Goal: Task Accomplishment & Management: Use online tool/utility

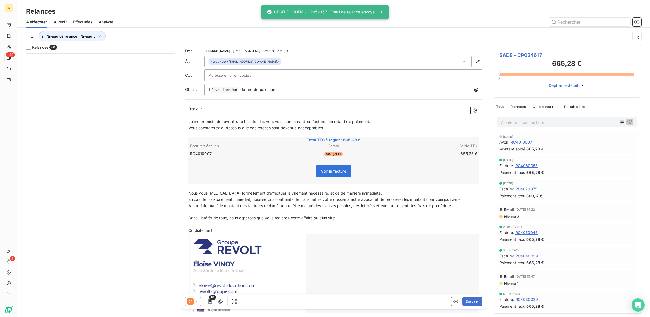
scroll to position [258, 144]
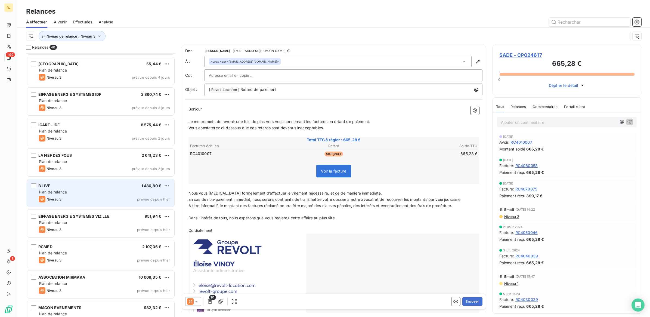
click at [99, 192] on div "Plan de relance" at bounding box center [104, 191] width 131 height 5
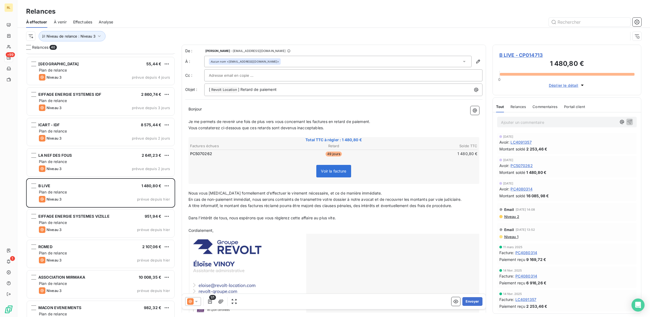
click at [228, 75] on input "text" at bounding box center [238, 75] width 58 height 8
paste input "[PERSON_NAME][EMAIL_ADDRESS][DOMAIN_NAME]"
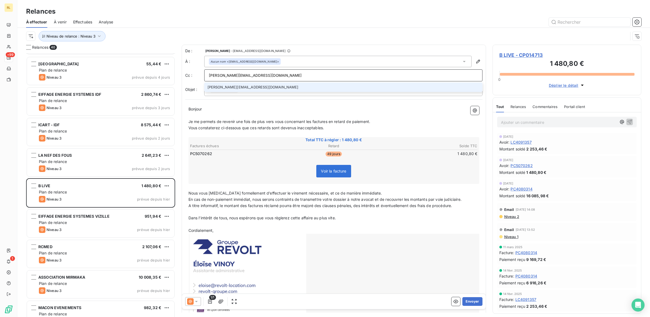
type input "[PERSON_NAME][EMAIL_ADDRESS][DOMAIN_NAME]"
click at [236, 87] on li "[PERSON_NAME][EMAIL_ADDRESS][DOMAIN_NAME]" at bounding box center [343, 87] width 278 height 10
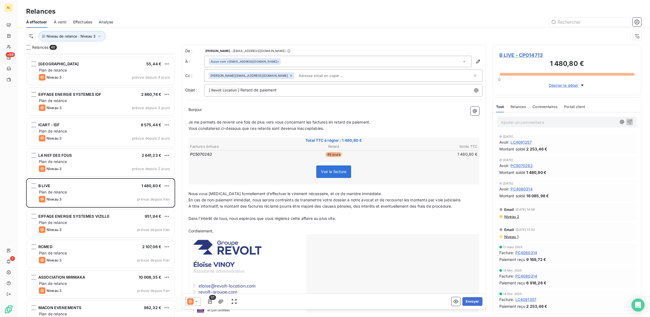
click at [290, 75] on icon at bounding box center [291, 76] width 2 height 2
click at [254, 77] on input "text" at bounding box center [343, 75] width 269 height 8
paste input "[EMAIL_ADDRESS][DOMAIN_NAME]"
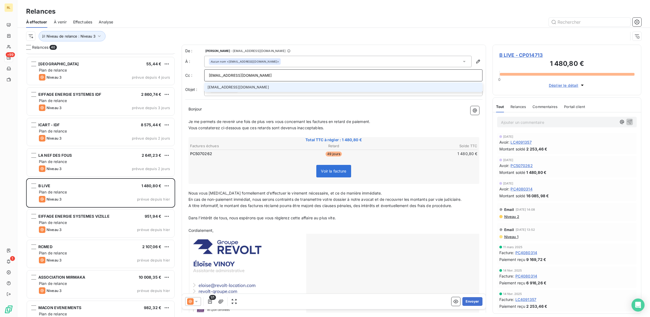
type input "[EMAIL_ADDRESS][DOMAIN_NAME]"
click at [243, 86] on li "[EMAIL_ADDRESS][DOMAIN_NAME]" at bounding box center [343, 87] width 278 height 10
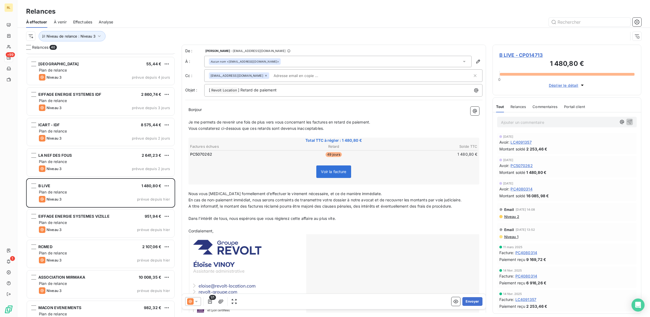
click at [291, 74] on input "text" at bounding box center [302, 75] width 63 height 8
paste input "[PERSON_NAME][EMAIL_ADDRESS][DOMAIN_NAME]"
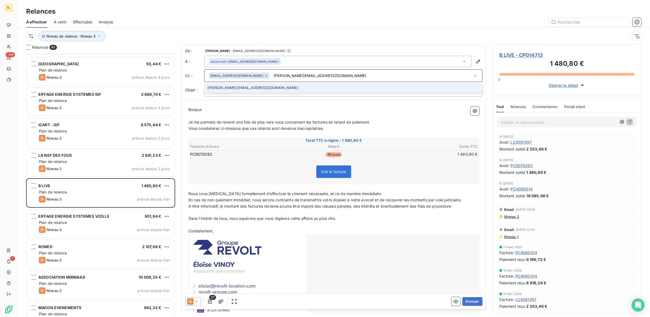
type input "[PERSON_NAME][EMAIL_ADDRESS][DOMAIN_NAME]"
click at [237, 89] on li "[PERSON_NAME][EMAIL_ADDRESS][DOMAIN_NAME]" at bounding box center [343, 88] width 278 height 10
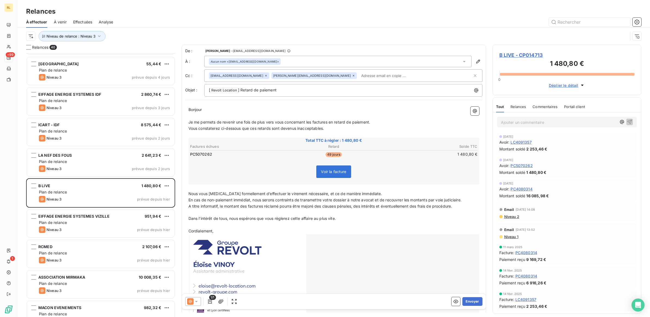
click at [197, 301] on icon at bounding box center [196, 301] width 3 height 1
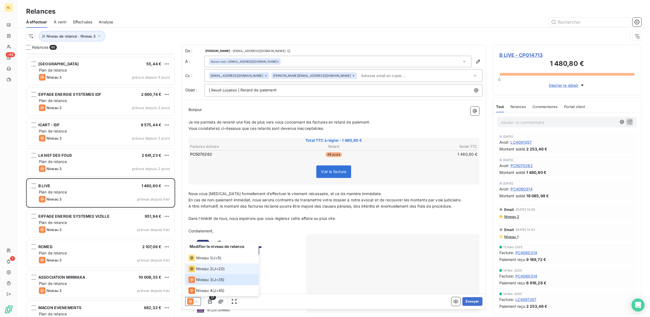
click at [205, 269] on span "Niveau 2" at bounding box center [204, 268] width 16 height 5
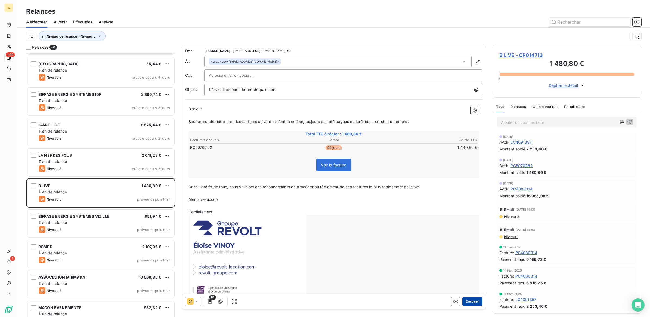
click at [463, 301] on button "Envoyer" at bounding box center [472, 301] width 20 height 9
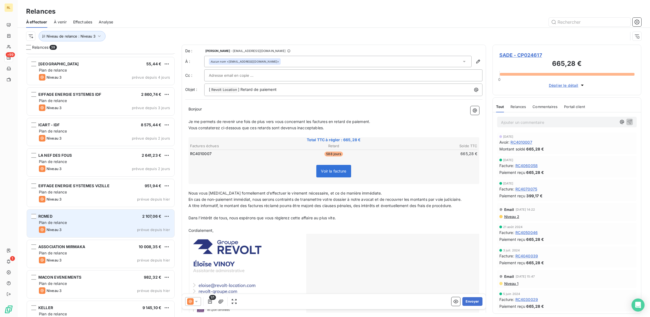
click at [100, 214] on div "RCMED 2 107,06 €" at bounding box center [104, 216] width 131 height 5
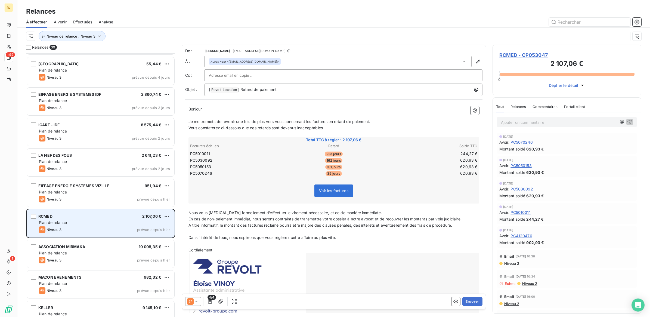
click at [96, 223] on div "Plan de relance" at bounding box center [104, 222] width 131 height 5
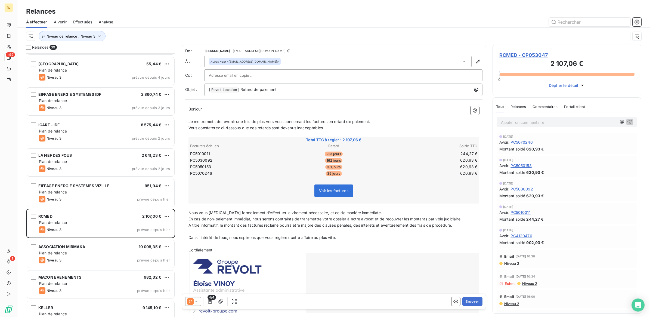
click at [198, 302] on icon at bounding box center [196, 300] width 5 height 5
click at [202, 279] on span "Niveau 3" at bounding box center [204, 279] width 16 height 5
click at [472, 302] on button "Envoyer" at bounding box center [472, 301] width 20 height 9
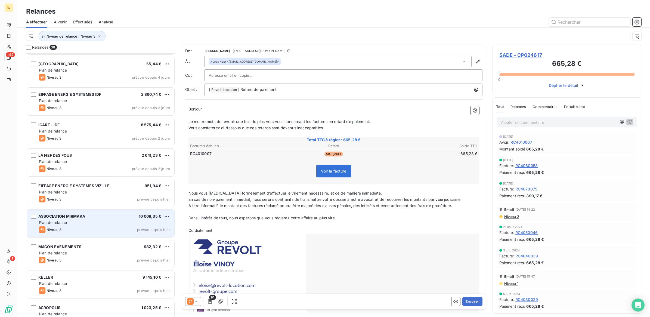
click at [111, 215] on div "ASSOCIATION MIRMAKA 10 008,35 €" at bounding box center [104, 216] width 131 height 5
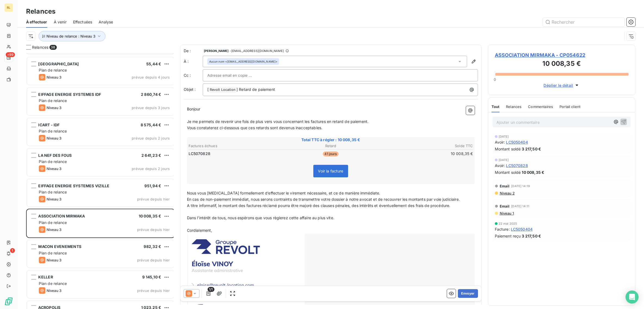
scroll to position [258, 144]
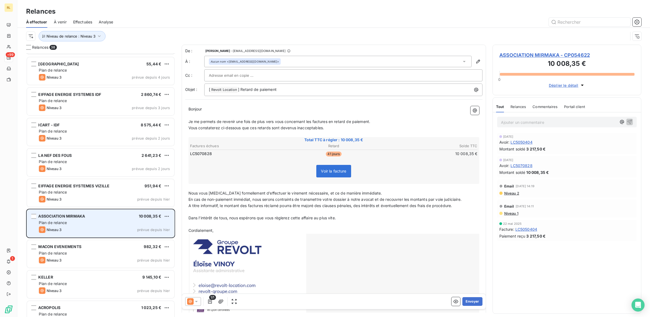
click at [111, 218] on div "ASSOCIATION MIRMAKA 10 008,35 €" at bounding box center [104, 216] width 131 height 5
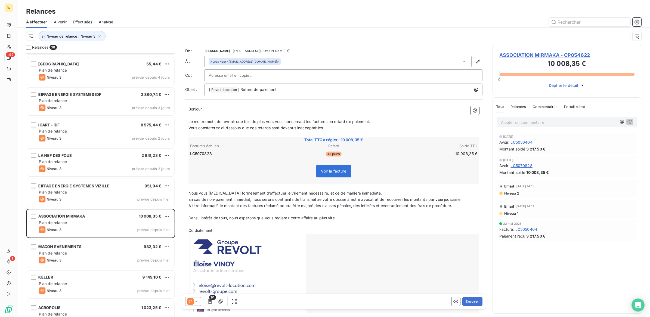
click at [532, 123] on p "Ajouter un commentaire ﻿" at bounding box center [559, 122] width 116 height 7
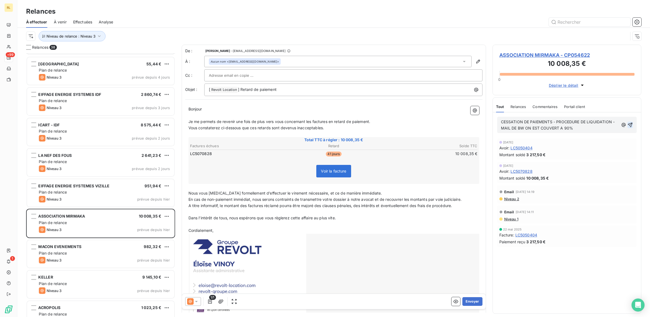
click at [630, 124] on icon "button" at bounding box center [629, 124] width 5 height 5
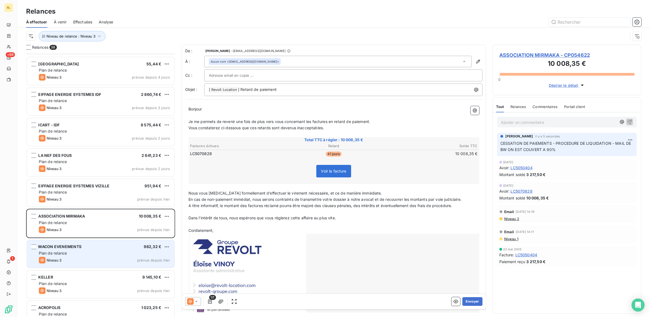
click at [85, 251] on div "Plan de relance" at bounding box center [104, 252] width 131 height 5
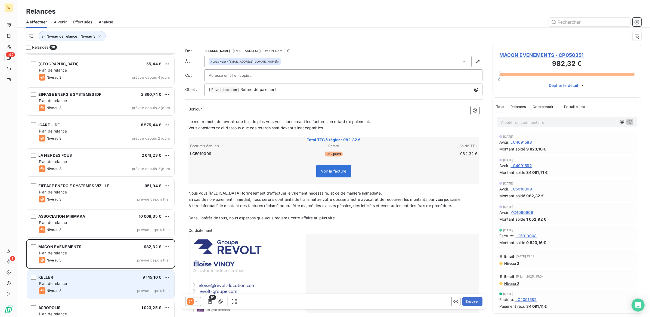
click at [103, 286] on div "KELLER 9 145,10 € Plan de relance Niveau 3 prévue depuis [DATE]" at bounding box center [100, 284] width 147 height 28
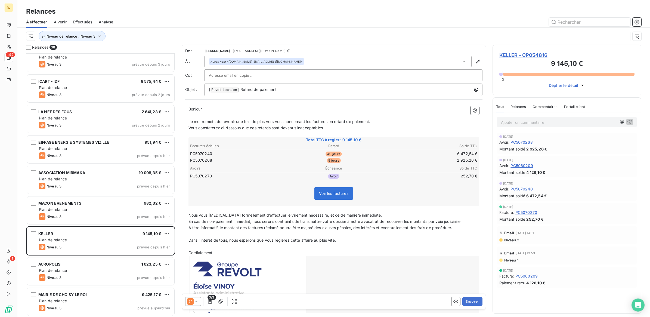
scroll to position [894, 0]
click at [527, 124] on p "Ajouter un commentaire ﻿" at bounding box center [559, 122] width 116 height 7
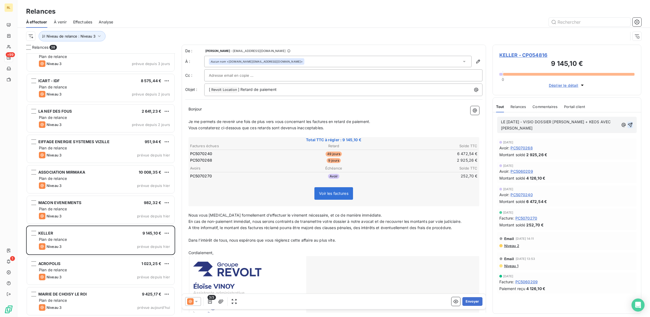
click at [628, 122] on icon "button" at bounding box center [629, 124] width 5 height 5
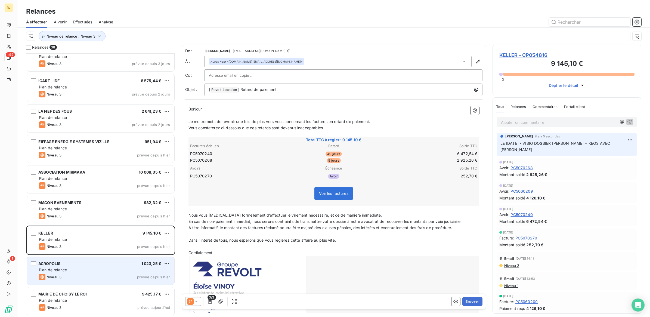
click at [117, 264] on div "ACROPOLIS 1 023,25 €" at bounding box center [104, 263] width 131 height 5
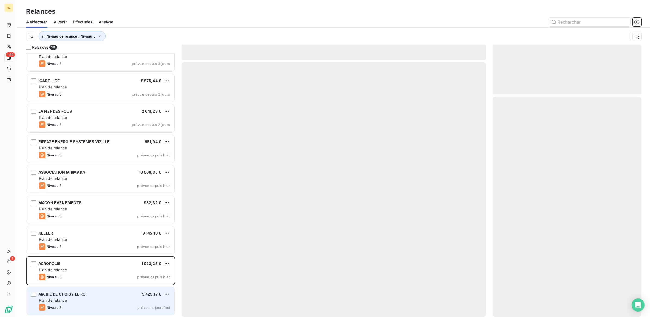
click at [108, 297] on div "Plan de relance" at bounding box center [104, 299] width 131 height 5
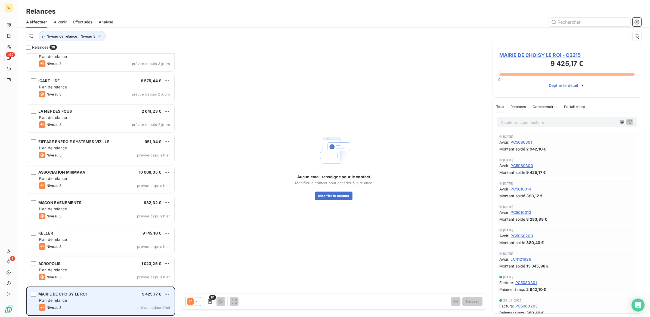
click at [102, 303] on div "Plan de relance" at bounding box center [104, 299] width 131 height 5
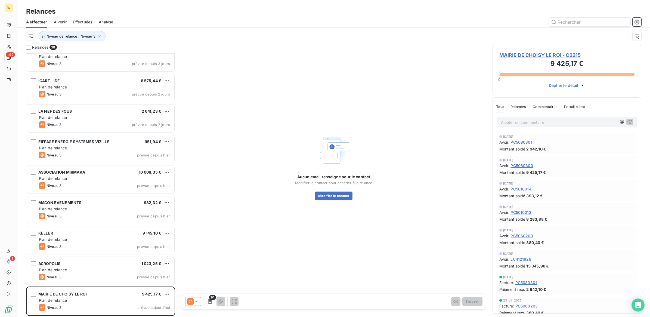
click at [507, 123] on p "Ajouter un commentaire ﻿" at bounding box center [559, 122] width 116 height 7
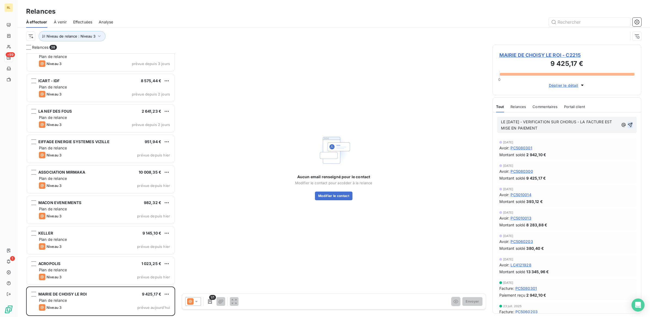
click at [628, 123] on icon "button" at bounding box center [630, 125] width 5 height 5
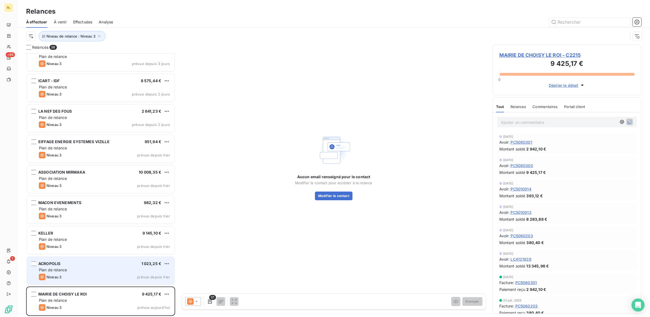
click at [90, 275] on div "Niveau 3 prévue depuis hier" at bounding box center [104, 276] width 131 height 7
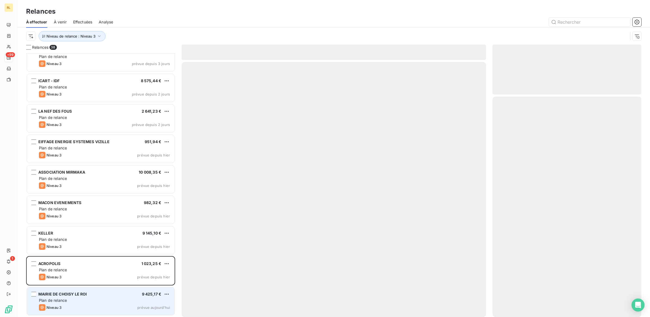
click at [87, 300] on div "Plan de relance" at bounding box center [104, 299] width 131 height 5
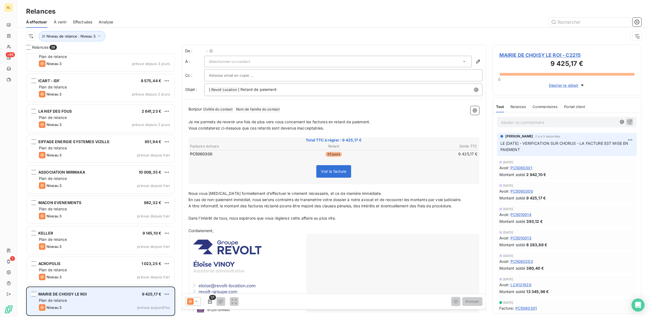
scroll to position [258, 144]
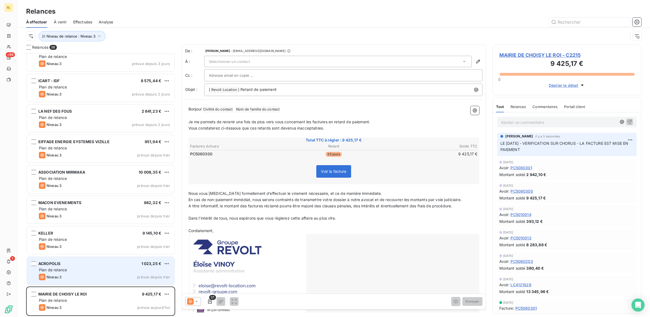
click at [99, 275] on div "Niveau 3 prévue depuis hier" at bounding box center [104, 276] width 131 height 7
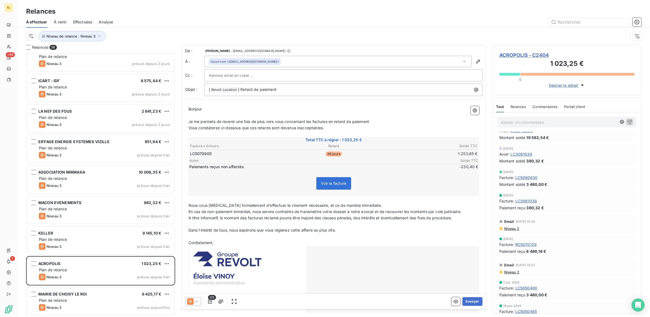
scroll to position [272, 0]
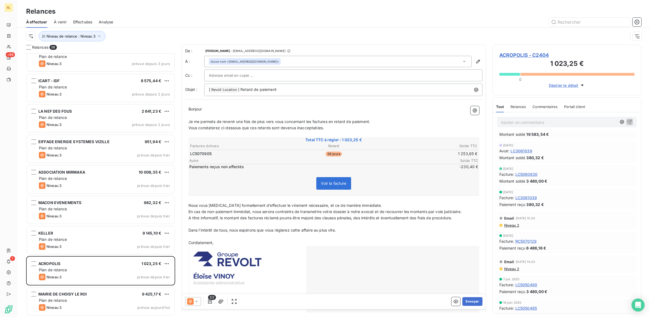
click at [521, 121] on p "Ajouter un commentaire ﻿" at bounding box center [559, 122] width 116 height 7
click at [527, 124] on p "Ajouter un commentaire ﻿" at bounding box center [559, 122] width 116 height 7
click at [628, 126] on icon "button" at bounding box center [630, 125] width 5 height 5
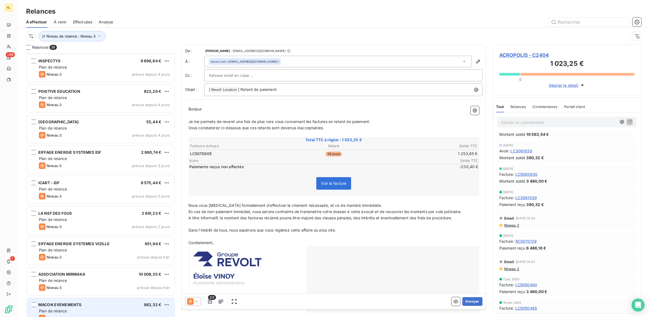
scroll to position [297, 0]
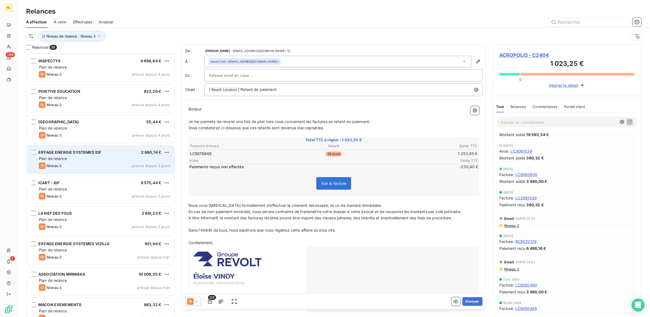
click at [117, 150] on div "EIFFAGE ENERGIE SYSTEMES IDF 2 860,74 €" at bounding box center [104, 152] width 131 height 5
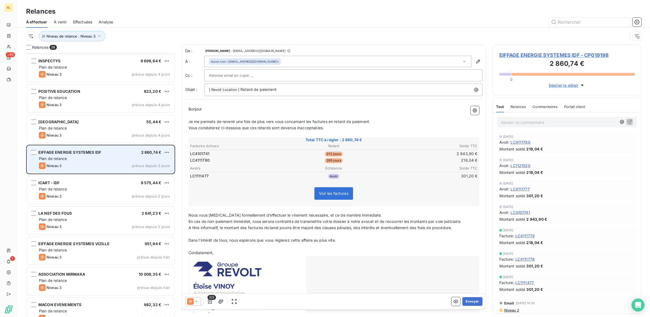
click at [105, 159] on div "Plan de relance" at bounding box center [104, 158] width 131 height 5
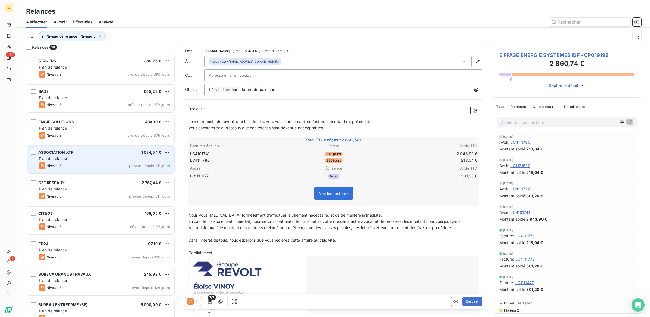
click at [111, 151] on div "ASSOCIATION XTF 1 034,54 €" at bounding box center [104, 152] width 131 height 5
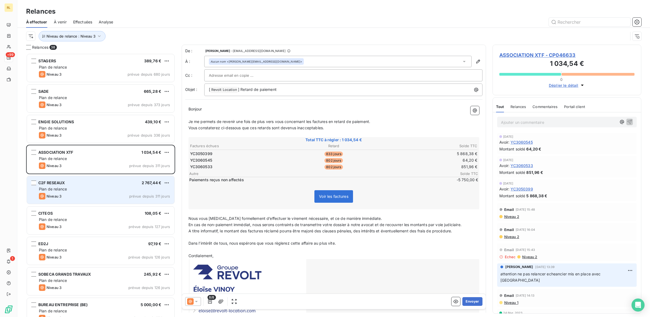
click at [101, 186] on div "Plan de relance" at bounding box center [104, 188] width 131 height 5
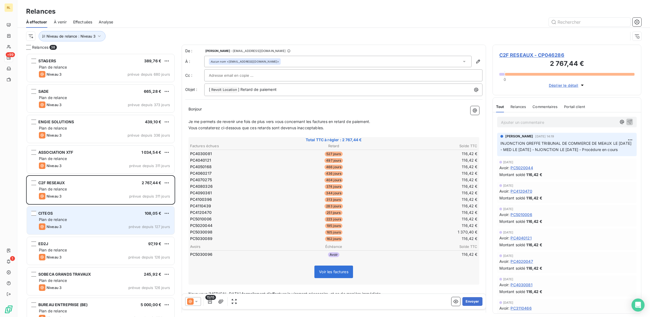
click at [99, 223] on div "CITEOS 108,05 € Plan de relance Niveau 3 prévue depuis 127 jours" at bounding box center [100, 220] width 147 height 28
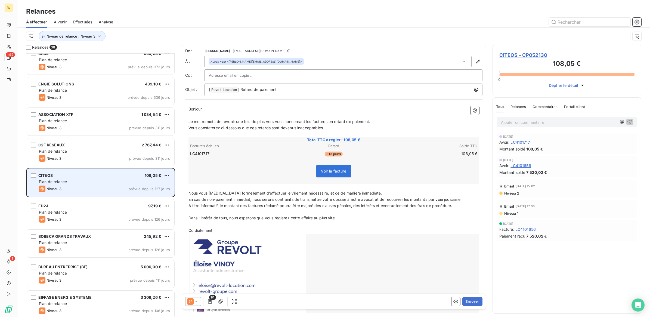
scroll to position [68, 0]
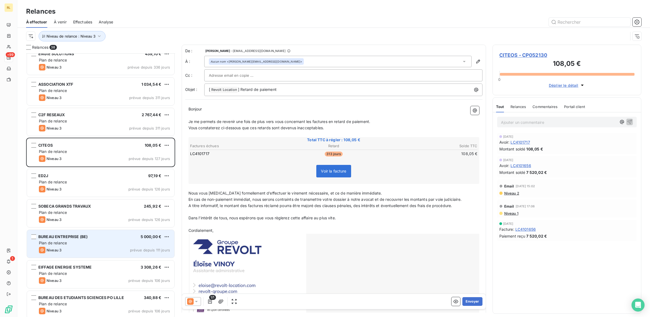
click at [112, 236] on div "BUREAU ENTREPRISE (BE) 5 000,00 €" at bounding box center [104, 236] width 131 height 5
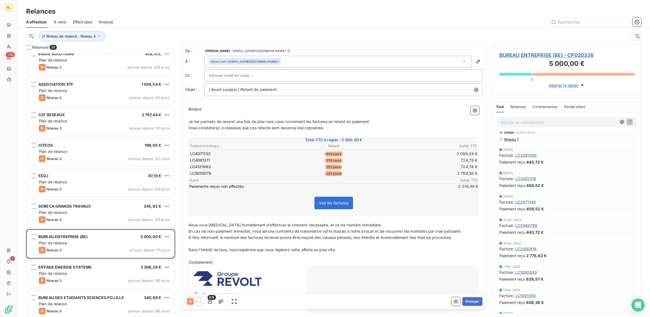
scroll to position [680, 0]
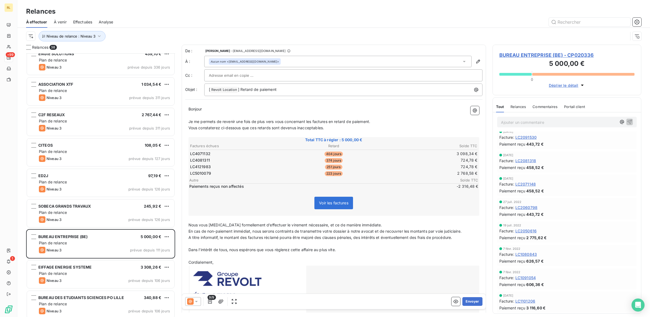
click at [525, 122] on p "Ajouter un commentaire ﻿" at bounding box center [559, 122] width 116 height 7
click at [627, 122] on icon "button" at bounding box center [629, 121] width 5 height 5
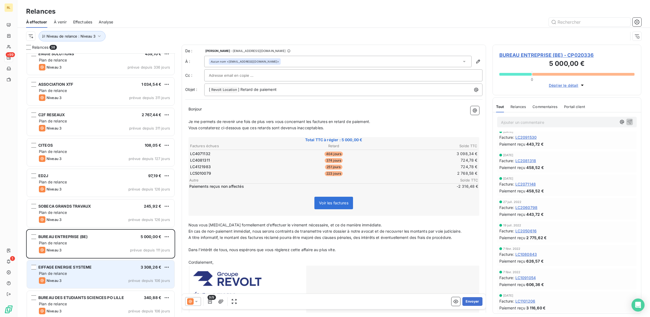
scroll to position [699, 0]
click at [107, 273] on div "Plan de relance" at bounding box center [104, 272] width 131 height 5
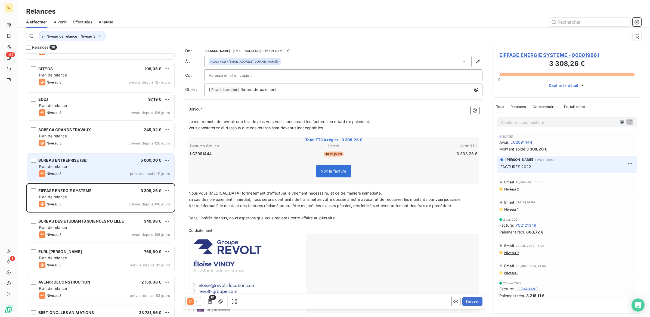
scroll to position [170, 0]
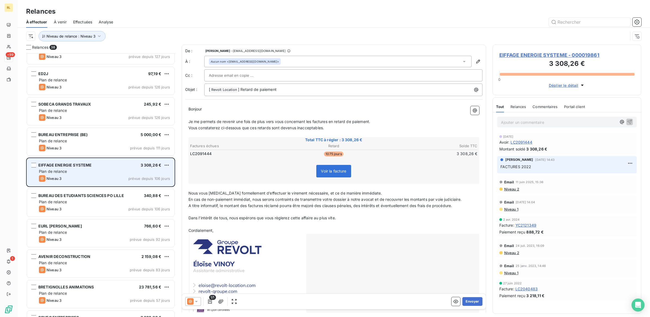
click at [83, 172] on div "Plan de relance" at bounding box center [104, 171] width 131 height 5
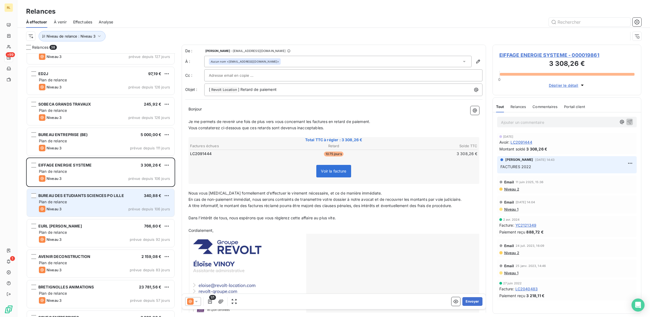
click at [86, 199] on div "Plan de relance" at bounding box center [104, 201] width 131 height 5
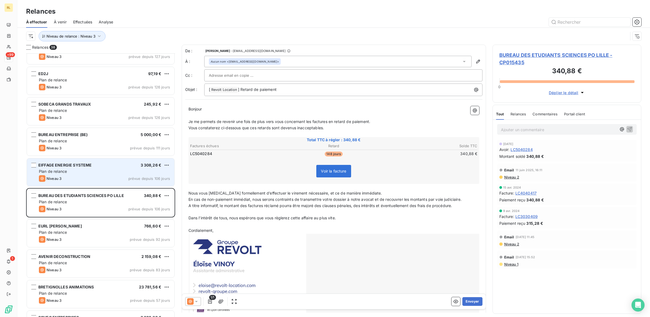
click at [99, 174] on div "Plan de relance" at bounding box center [104, 171] width 131 height 5
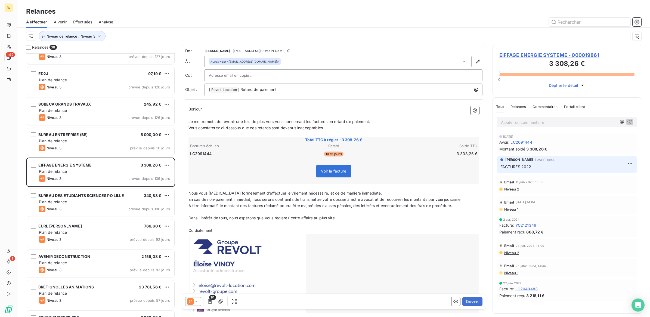
click at [298, 236] on div at bounding box center [334, 277] width 291 height 86
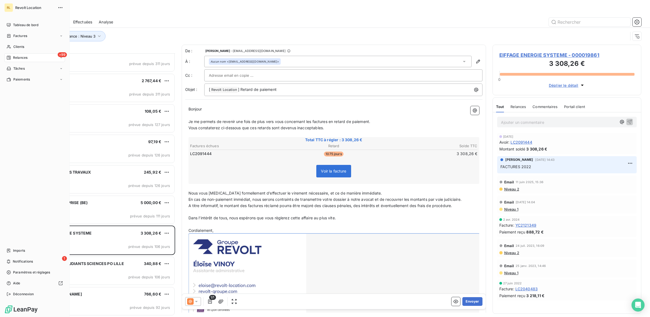
click at [15, 58] on span "Relances" at bounding box center [20, 57] width 14 height 5
click at [18, 45] on span "Clients" at bounding box center [18, 46] width 11 height 5
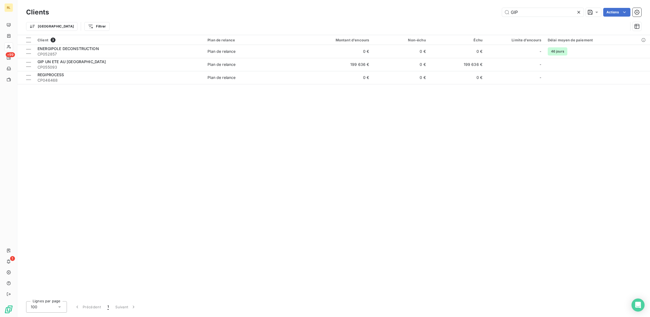
drag, startPoint x: 521, startPoint y: 14, endPoint x: 481, endPoint y: 14, distance: 40.0
click at [481, 14] on div "GIP Actions" at bounding box center [348, 12] width 586 height 9
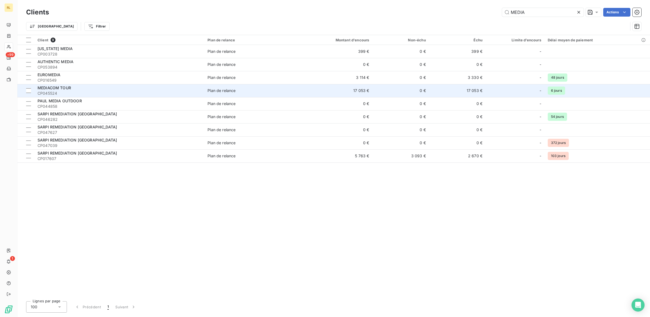
type input "MEDIA"
click at [104, 89] on div "MEDIACOM TOUR" at bounding box center [119, 87] width 163 height 5
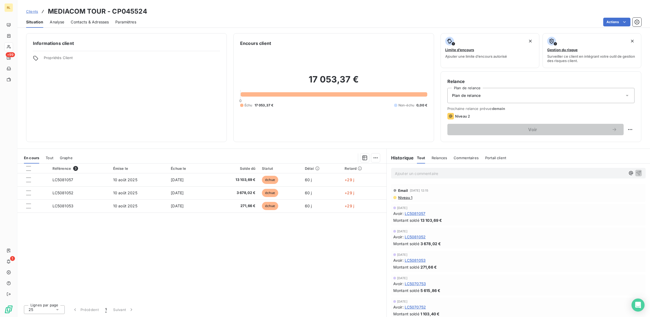
click at [493, 173] on p "Ajouter un commentaire ﻿" at bounding box center [510, 173] width 231 height 7
click at [538, 173] on p "LE [DATE] - FAIRE UN MAIL AU LIEU D UNE RELANCE EN EXPLIQUANT" at bounding box center [510, 173] width 231 height 6
click at [567, 173] on p "LE [DATE] - FAIRE UN MAIL AU LIEU D UNE RELANCE EN EXPLIQUANT LE MONTANT DU" at bounding box center [510, 173] width 231 height 6
click at [636, 175] on icon "button" at bounding box center [638, 172] width 5 height 5
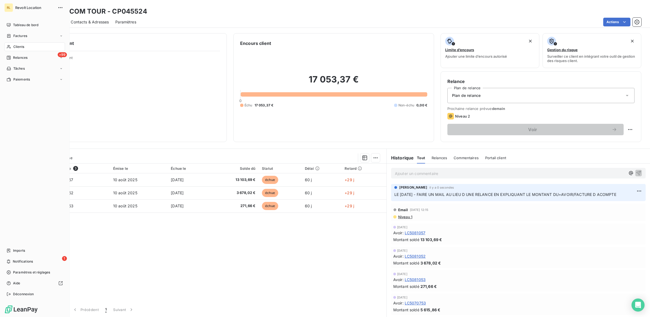
click at [20, 46] on span "Clients" at bounding box center [18, 46] width 11 height 5
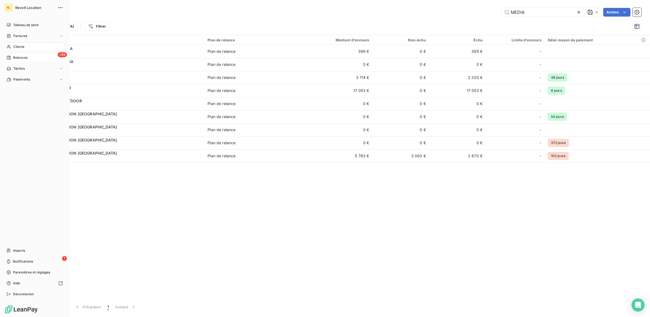
click at [21, 55] on span "Relances" at bounding box center [20, 57] width 14 height 5
click at [24, 70] on span "À effectuer" at bounding box center [22, 68] width 18 height 5
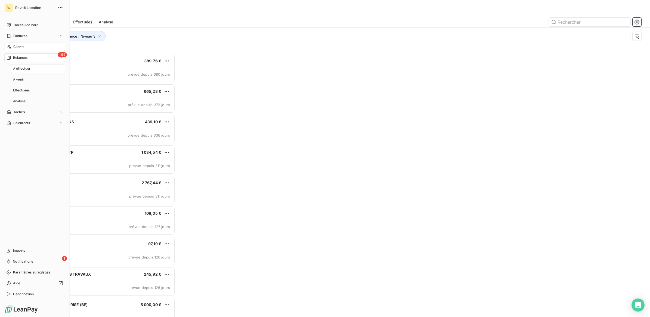
scroll to position [258, 144]
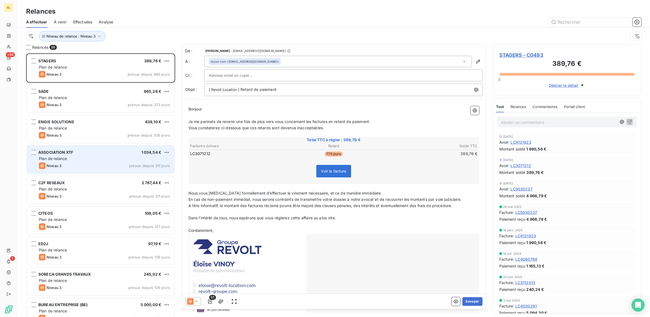
click at [116, 163] on div "Niveau 3 prévue depuis 311 jours" at bounding box center [104, 165] width 131 height 7
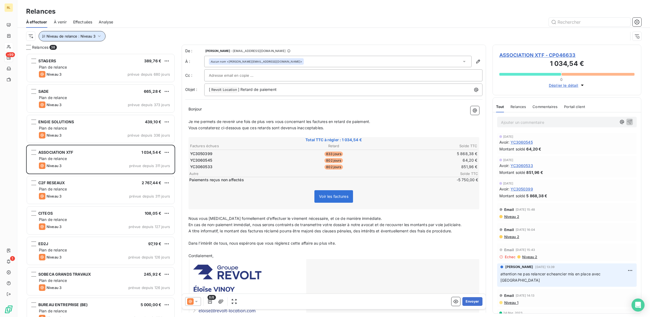
click at [99, 37] on icon "button" at bounding box center [98, 35] width 5 height 5
click at [182, 51] on icon at bounding box center [183, 50] width 5 height 5
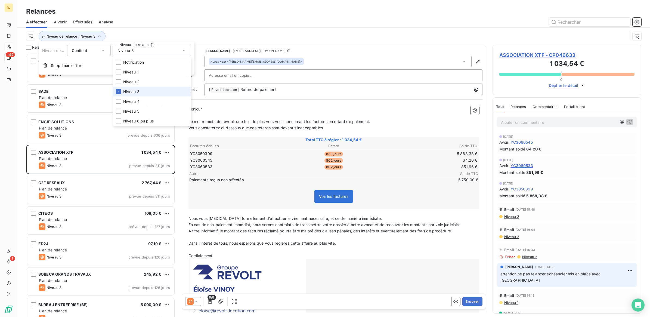
click at [142, 92] on li "Niveau 3" at bounding box center [152, 92] width 78 height 10
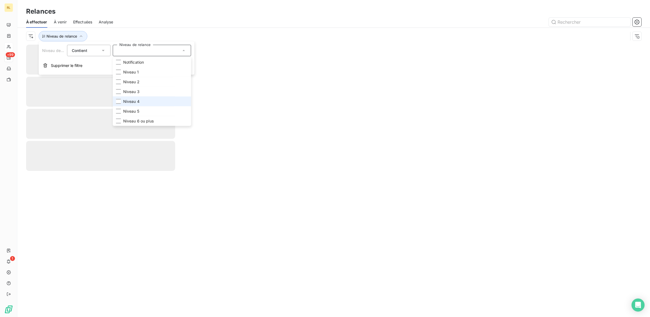
click at [140, 100] on li "Niveau 4" at bounding box center [152, 101] width 78 height 10
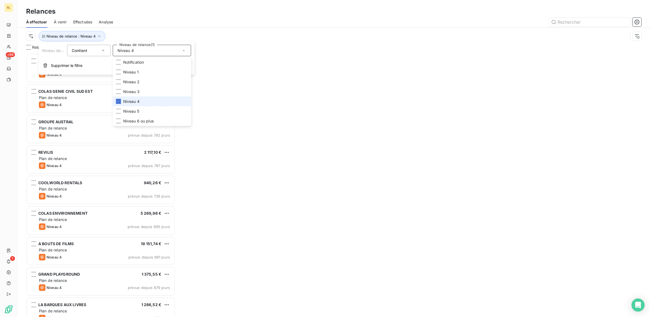
scroll to position [258, 144]
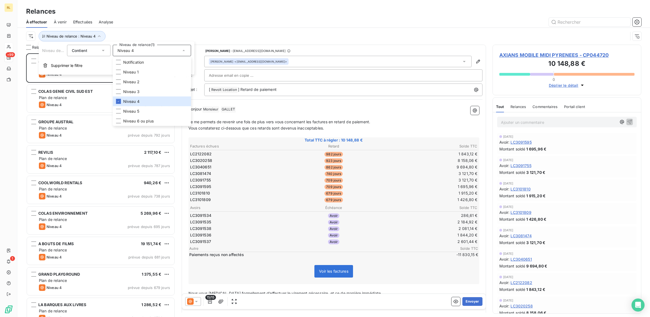
click at [240, 7] on div "Relances" at bounding box center [333, 12] width 632 height 10
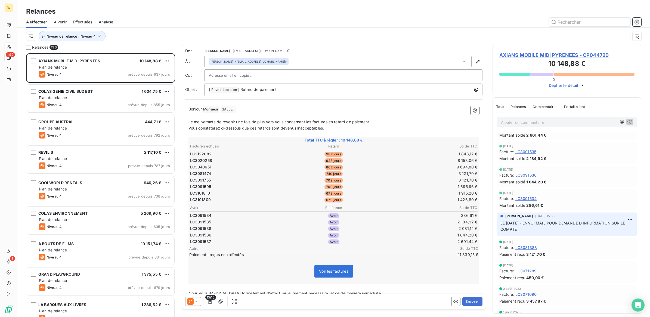
scroll to position [238, 0]
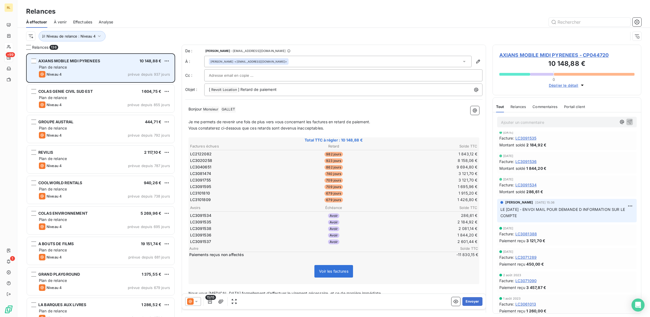
click at [77, 72] on div "Niveau 4 prévue depuis 937 jours" at bounding box center [104, 74] width 131 height 7
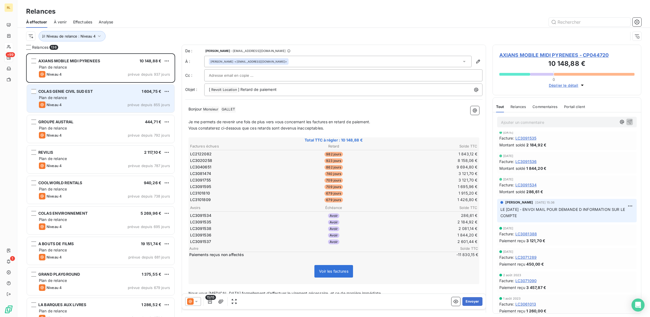
click at [108, 100] on div "Plan de relance" at bounding box center [104, 97] width 131 height 5
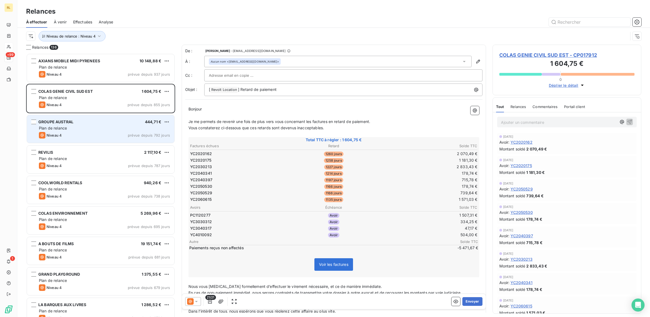
click at [92, 123] on div "GROUPE AUSTRAL 444,71 €" at bounding box center [104, 121] width 131 height 5
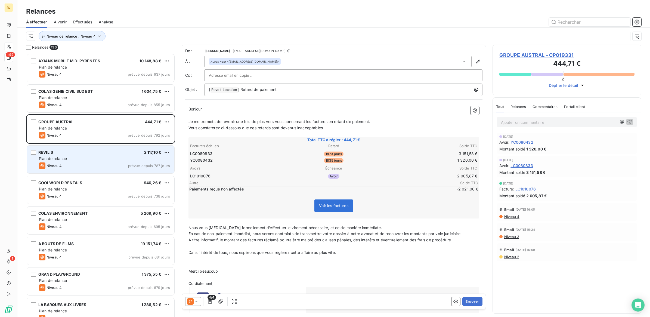
click at [101, 154] on div "REVILIS 2 117,10 €" at bounding box center [104, 152] width 131 height 5
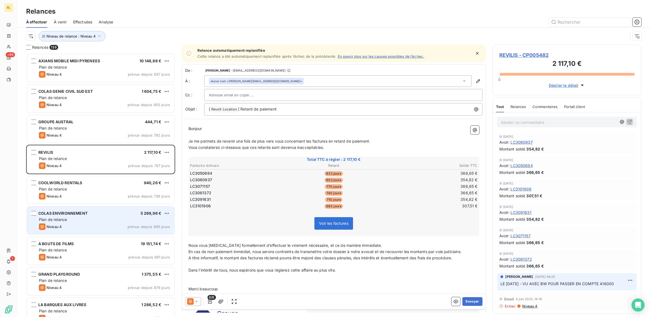
click at [100, 223] on div "Niveau 4 prévue depuis 695 jours" at bounding box center [104, 226] width 131 height 7
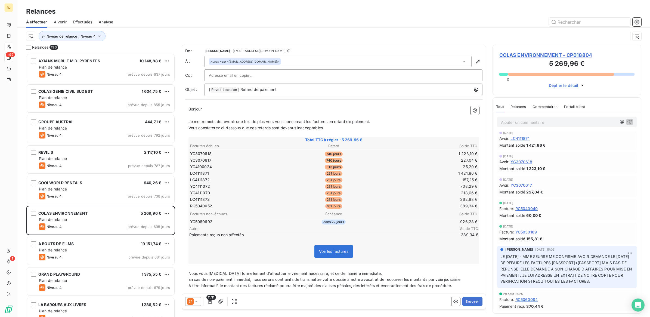
scroll to position [1495, 0]
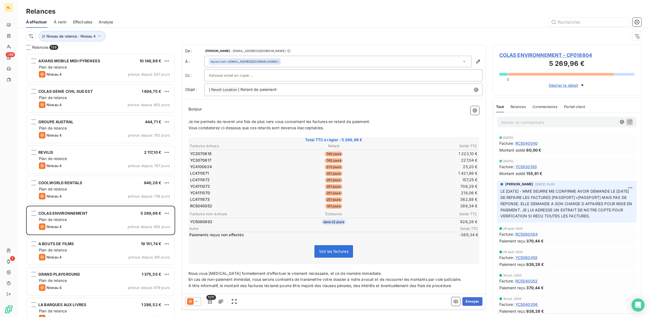
click at [536, 124] on p "Ajouter un commentaire ﻿" at bounding box center [559, 122] width 116 height 7
click at [627, 123] on icon "button" at bounding box center [629, 121] width 5 height 5
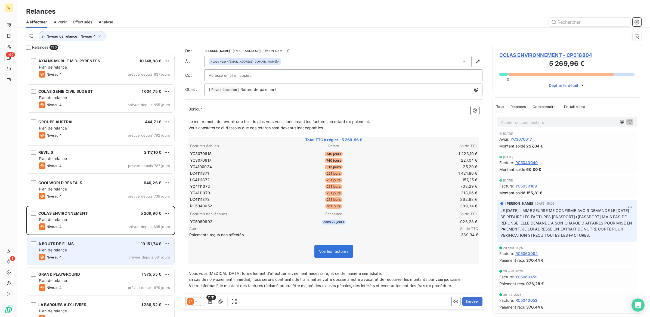
scroll to position [1514, 0]
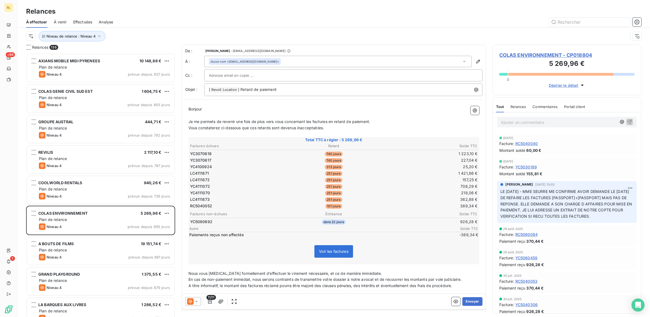
click at [578, 204] on span "LE [DATE] - MME SEURRE ME CONFIRME AVOIR DEMANDE LE [DATE] DE REFAIRE LES FACTU…" at bounding box center [566, 204] width 133 height 30
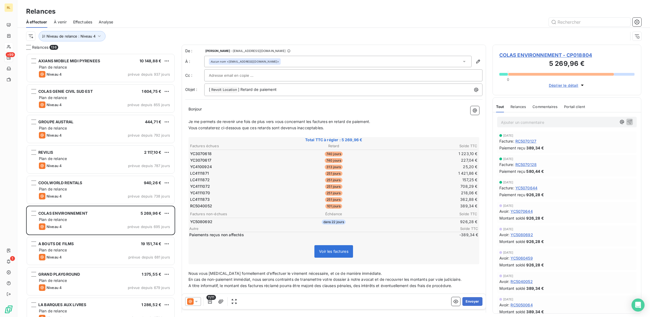
scroll to position [0, 0]
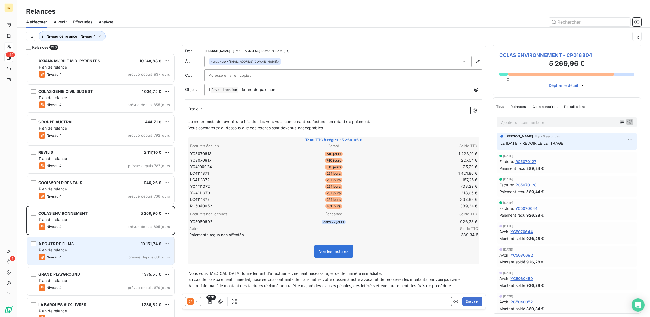
click at [103, 255] on div "Niveau 4 prévue depuis 681 jours" at bounding box center [104, 257] width 131 height 7
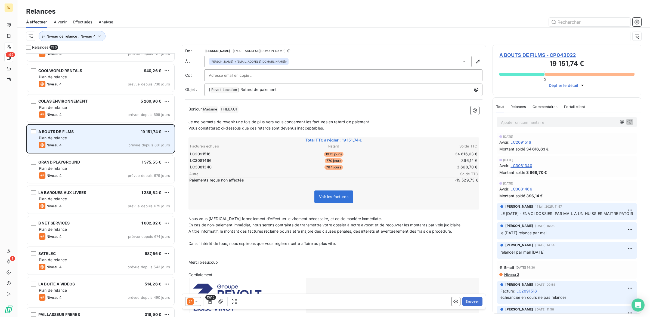
scroll to position [136, 0]
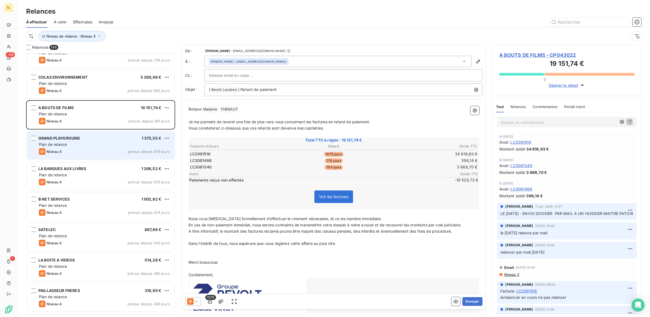
click at [88, 142] on div "Plan de relance" at bounding box center [104, 144] width 131 height 5
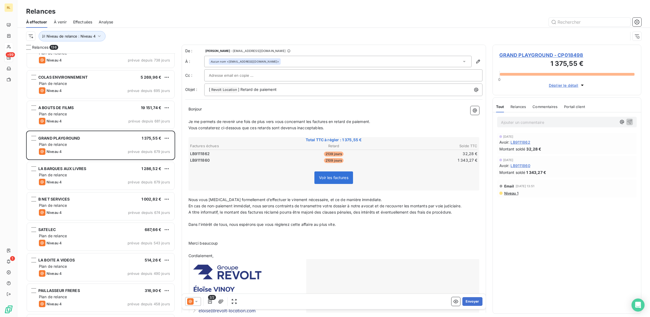
click at [525, 125] on p "Ajouter un commentaire ﻿" at bounding box center [559, 122] width 116 height 7
click at [507, 122] on p "Ajouter un commentaire ﻿" at bounding box center [559, 122] width 116 height 7
click at [631, 122] on icon "button" at bounding box center [629, 121] width 5 height 5
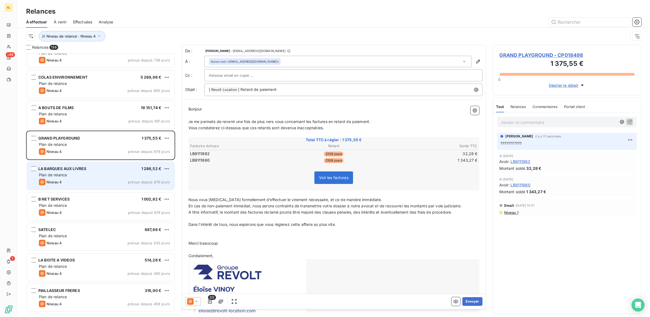
click at [101, 173] on div "Plan de relance" at bounding box center [104, 174] width 131 height 5
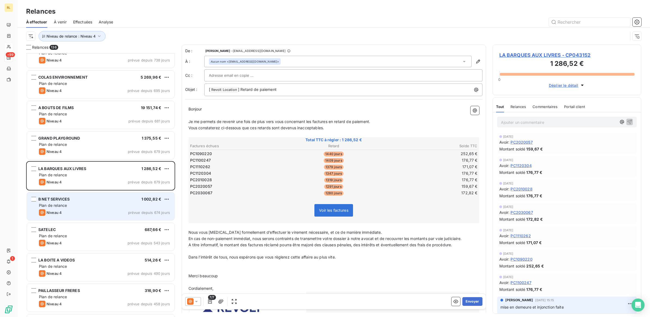
click at [91, 194] on div "B NET SERVICES 1 002,82 € Plan de relance Niveau 4 prévue depuis 674 jours" at bounding box center [100, 206] width 147 height 28
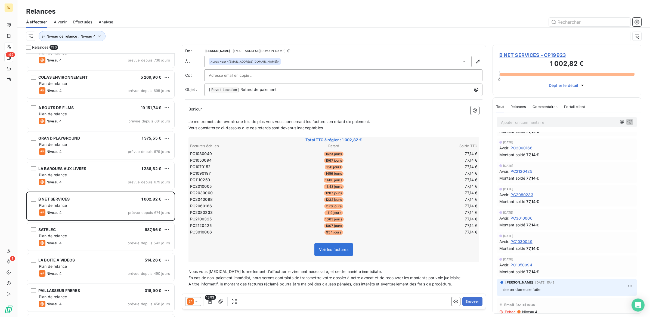
scroll to position [170, 0]
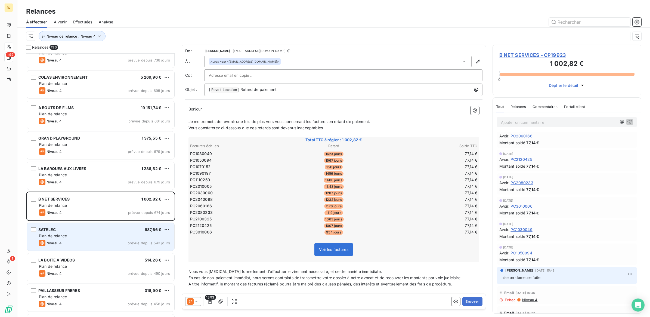
click at [73, 232] on div "SATELEC 687,66 €" at bounding box center [104, 229] width 131 height 5
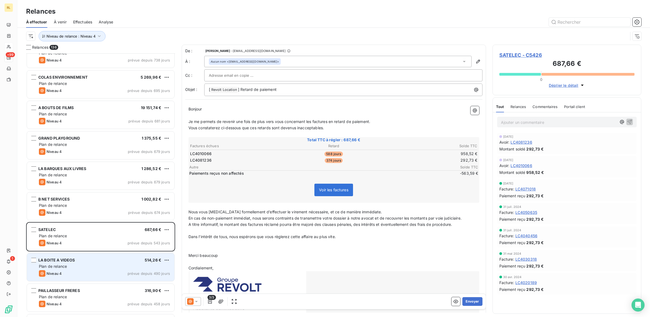
click at [90, 266] on div "Plan de relance" at bounding box center [104, 265] width 131 height 5
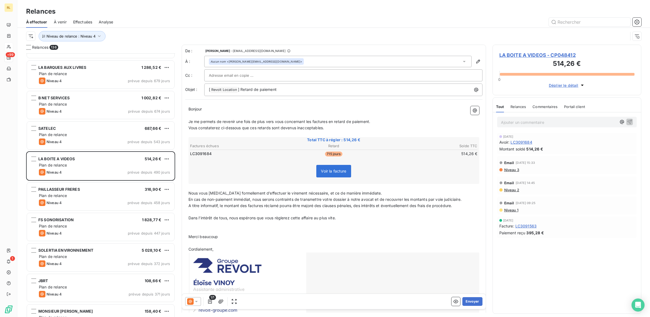
scroll to position [238, 0]
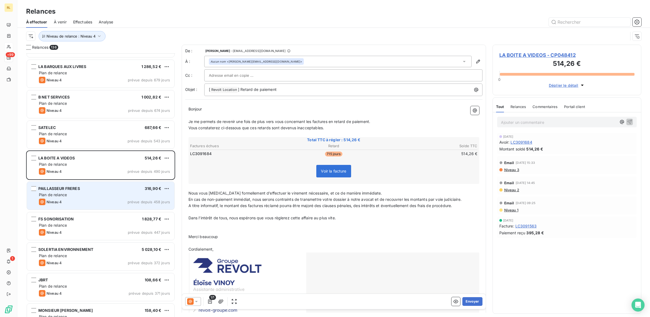
click at [95, 192] on div "Plan de relance" at bounding box center [104, 194] width 131 height 5
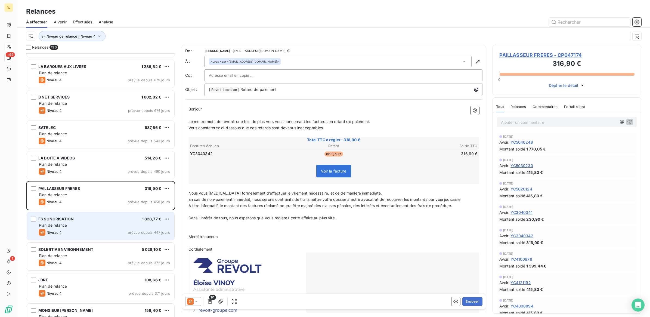
click at [101, 219] on div "FS SONORISATION 1 828,77 €" at bounding box center [104, 218] width 131 height 5
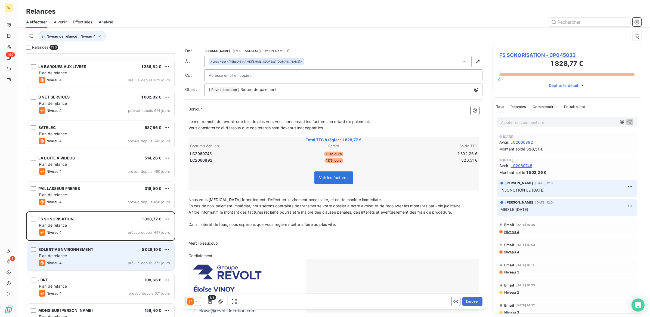
click at [97, 257] on div "Plan de relance" at bounding box center [104, 255] width 131 height 5
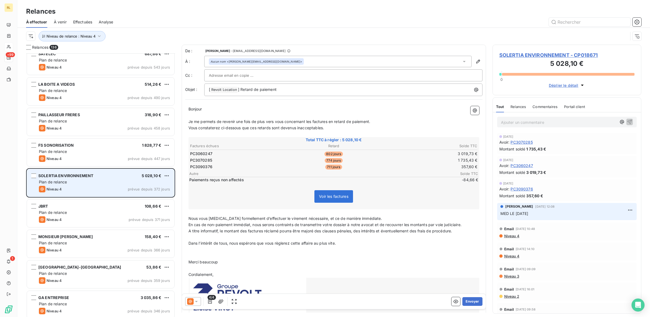
scroll to position [340, 0]
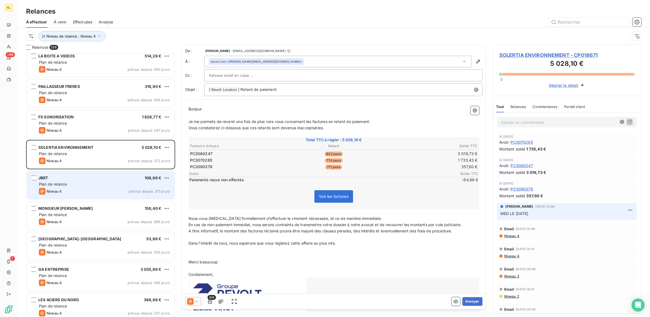
click at [84, 181] on div "Plan de relance" at bounding box center [104, 183] width 131 height 5
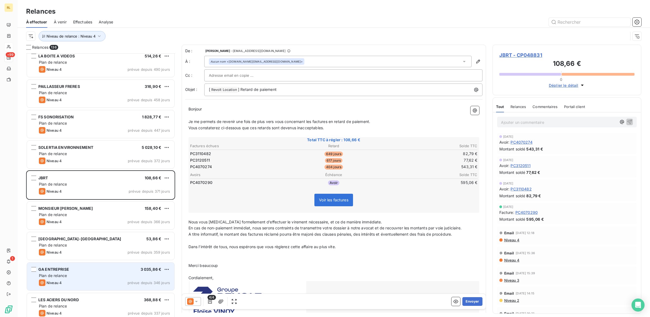
click at [91, 273] on div "Plan de relance" at bounding box center [104, 275] width 131 height 5
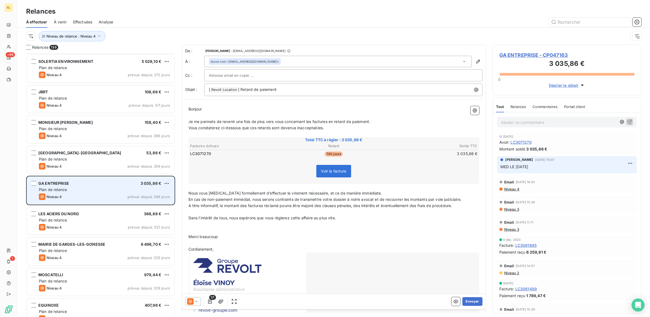
scroll to position [442, 0]
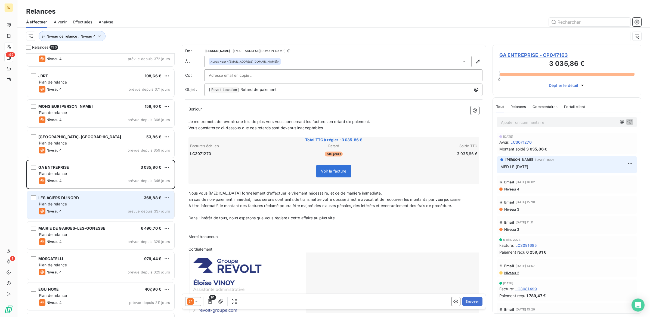
click at [89, 201] on div "LES ACIERS DU NORD 368,88 € Plan de relance Niveau 4 prévue depuis 337 jours" at bounding box center [100, 205] width 147 height 28
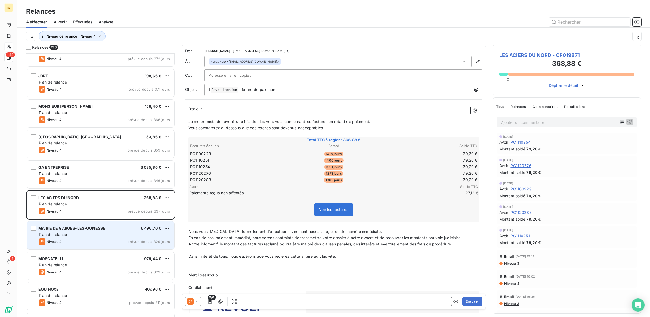
click at [97, 243] on div "Niveau 4 prévue depuis 329 jours" at bounding box center [104, 241] width 131 height 7
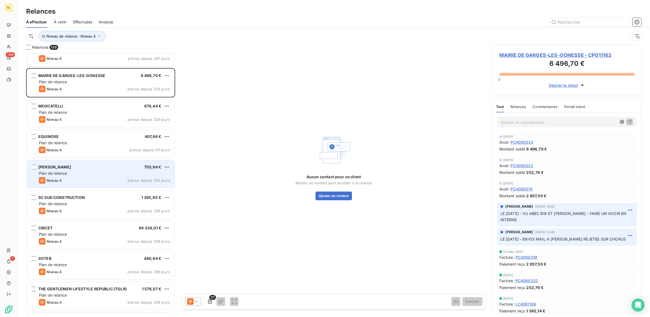
scroll to position [612, 0]
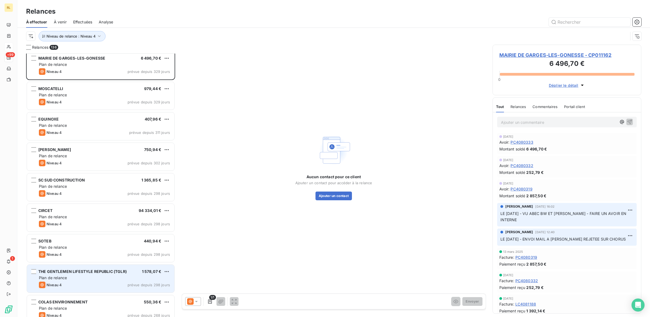
click at [98, 279] on div "Plan de relance" at bounding box center [104, 277] width 131 height 5
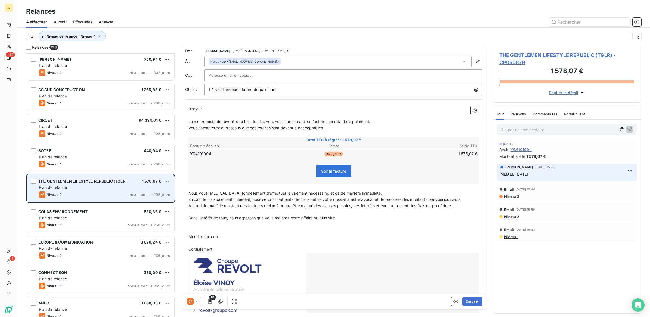
scroll to position [714, 0]
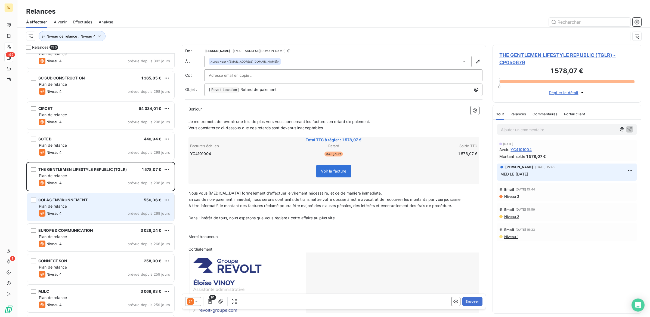
click at [94, 205] on div "Plan de relance" at bounding box center [104, 205] width 131 height 5
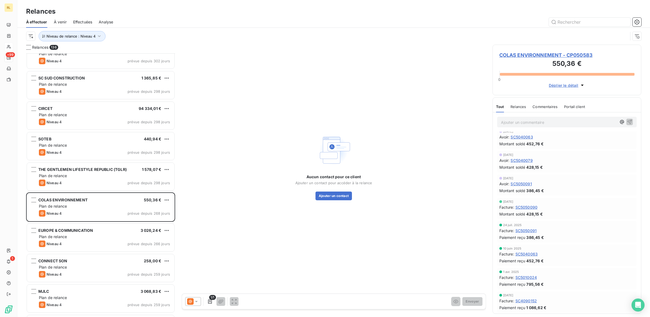
scroll to position [76, 0]
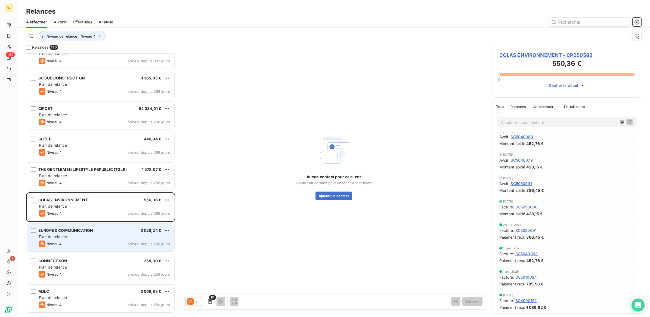
click at [116, 230] on div "EUROPE & COMMUNICATION 3 026,24 €" at bounding box center [104, 230] width 131 height 5
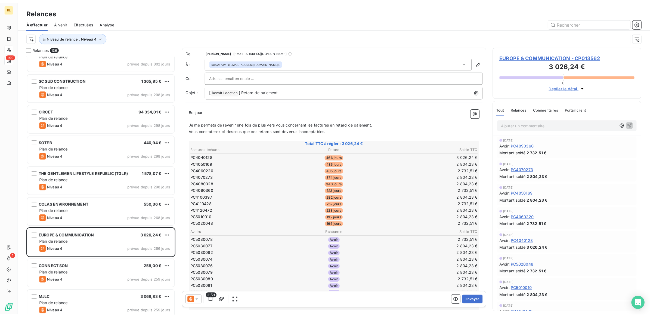
scroll to position [258, 144]
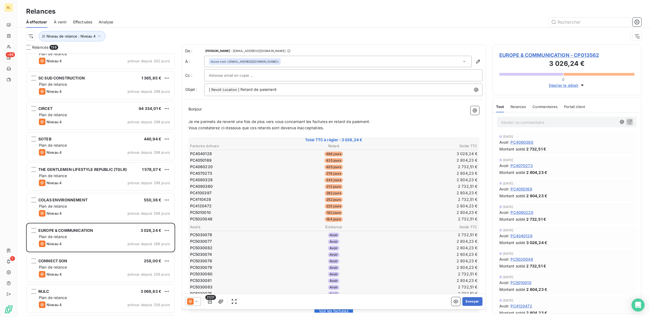
click at [294, 74] on div at bounding box center [343, 75] width 269 height 8
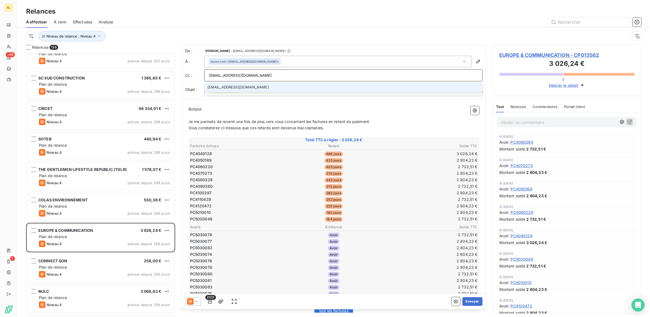
type input "[EMAIL_ADDRESS][DOMAIN_NAME]"
click at [262, 87] on li "[EMAIL_ADDRESS][DOMAIN_NAME]" at bounding box center [343, 87] width 278 height 10
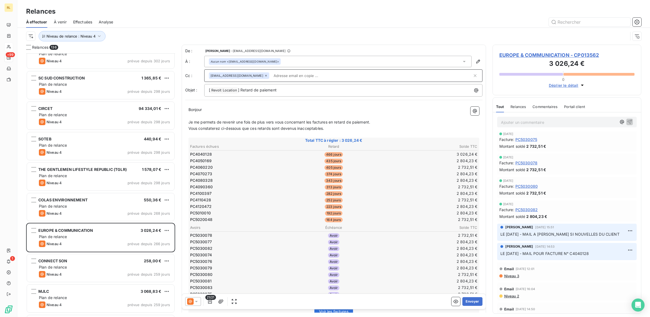
scroll to position [408, 0]
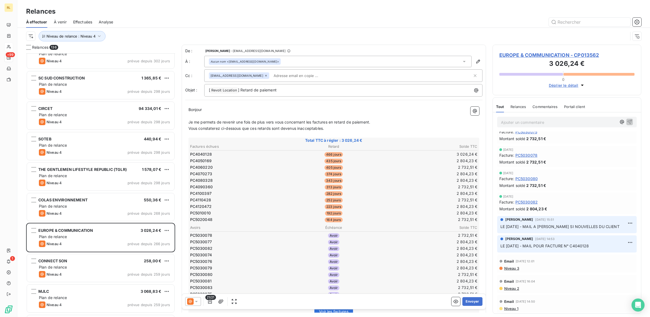
click at [196, 301] on icon at bounding box center [196, 301] width 3 height 1
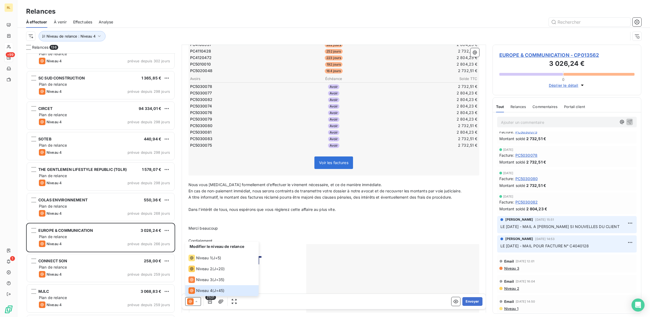
scroll to position [170, 0]
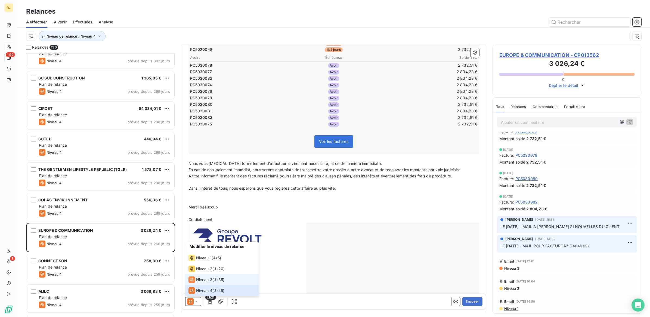
click at [214, 281] on div "Niveau 3 ( J+35 )" at bounding box center [206, 279] width 36 height 7
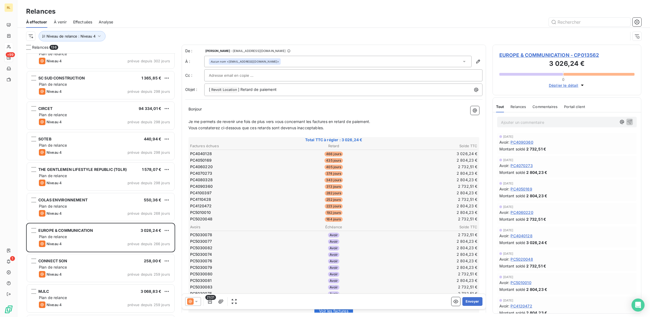
click at [236, 77] on input "text" at bounding box center [238, 75] width 58 height 8
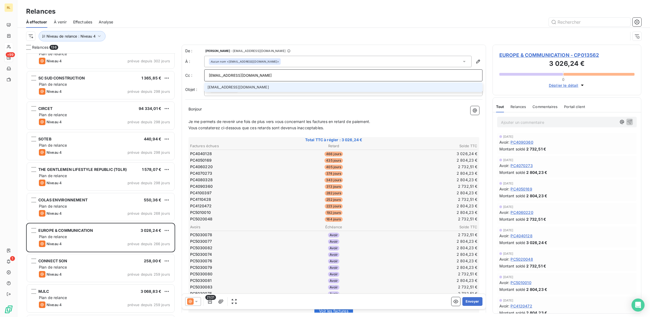
type input "[EMAIL_ADDRESS][DOMAIN_NAME]"
click at [238, 86] on li "[EMAIL_ADDRESS][DOMAIN_NAME]" at bounding box center [343, 87] width 278 height 10
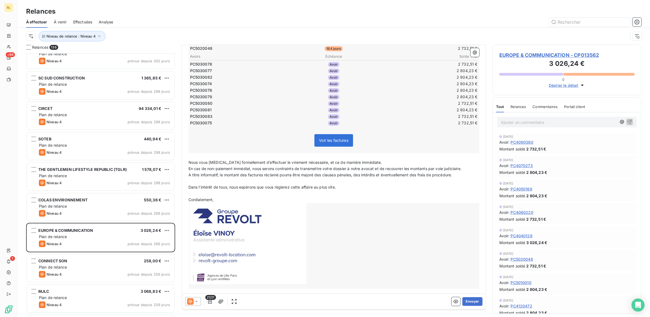
scroll to position [174, 0]
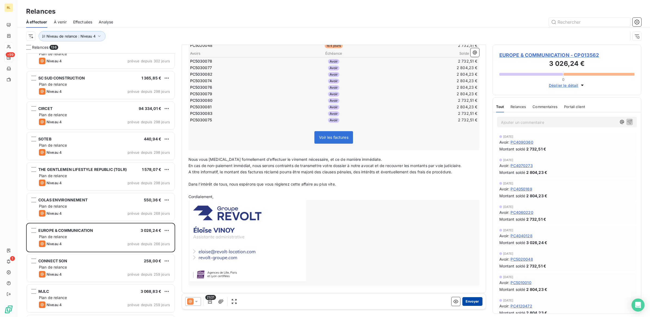
click at [466, 301] on button "Envoyer" at bounding box center [472, 301] width 20 height 9
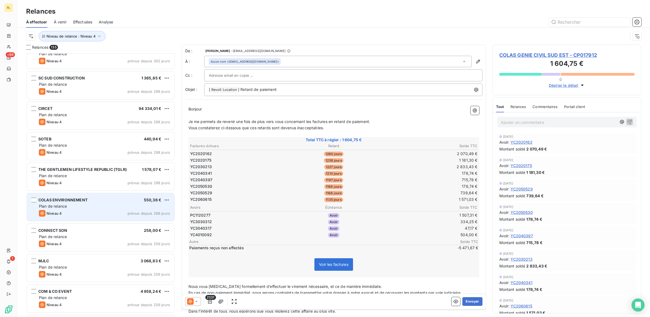
click at [118, 207] on div "Plan de relance" at bounding box center [104, 205] width 131 height 5
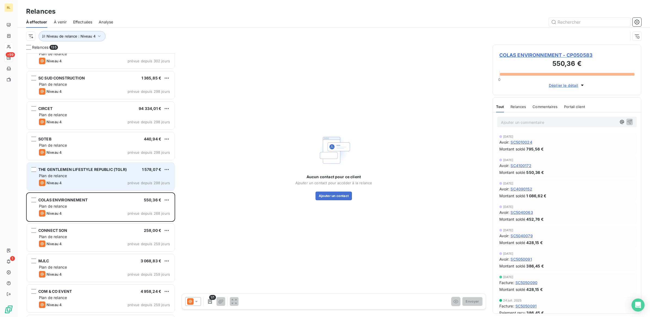
click at [104, 185] on div "Niveau 4 prévue depuis 298 jours" at bounding box center [104, 182] width 131 height 7
